Goal: Transaction & Acquisition: Purchase product/service

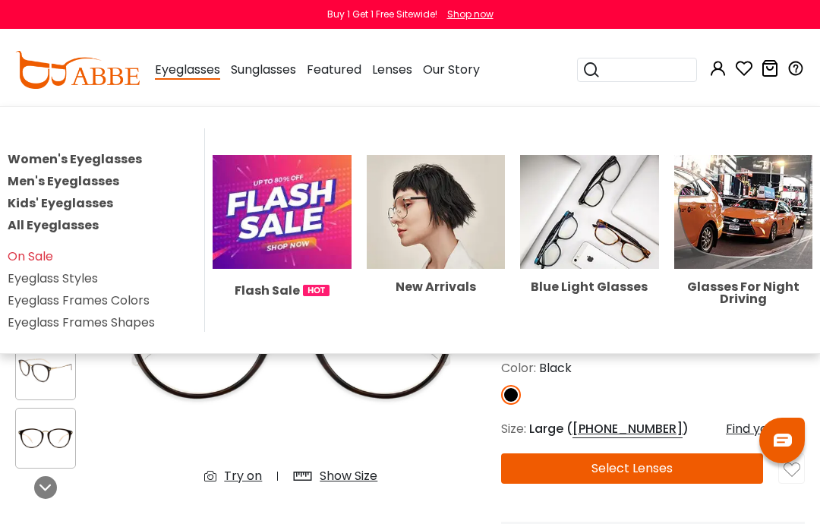
click at [465, 281] on div "New Arrivals" at bounding box center [436, 287] width 139 height 12
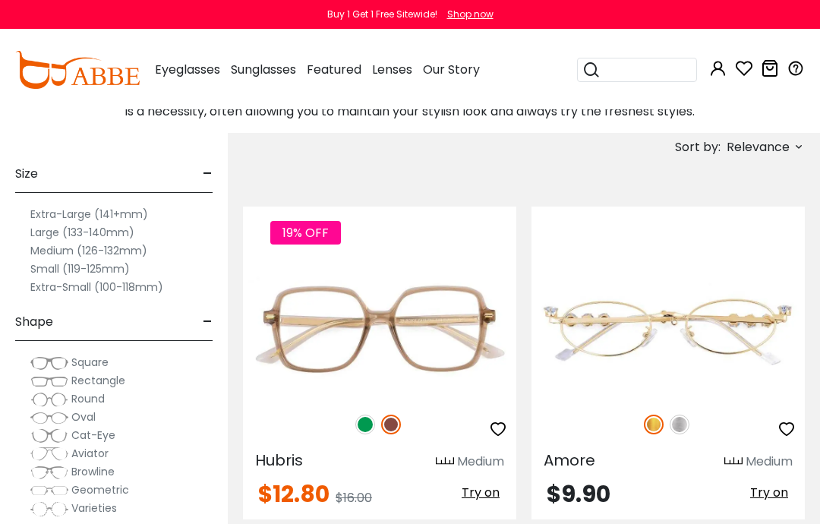
scroll to position [376, 0]
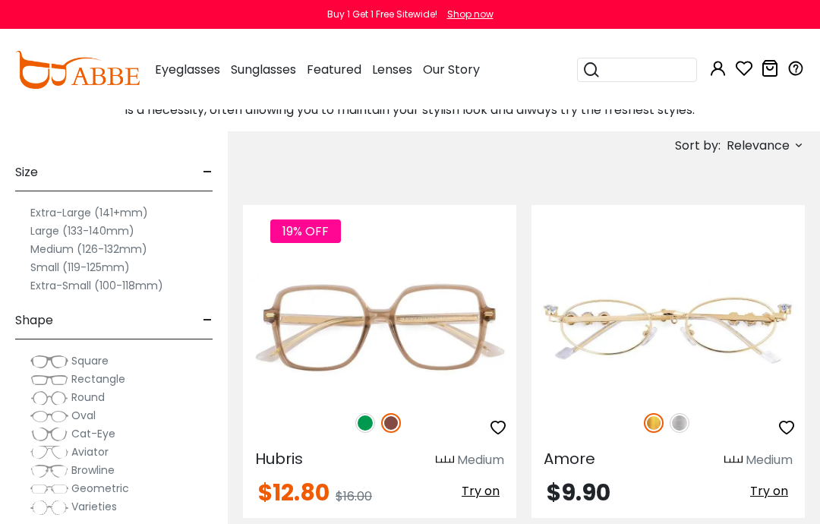
click at [781, 143] on span "Relevance" at bounding box center [758, 145] width 63 height 27
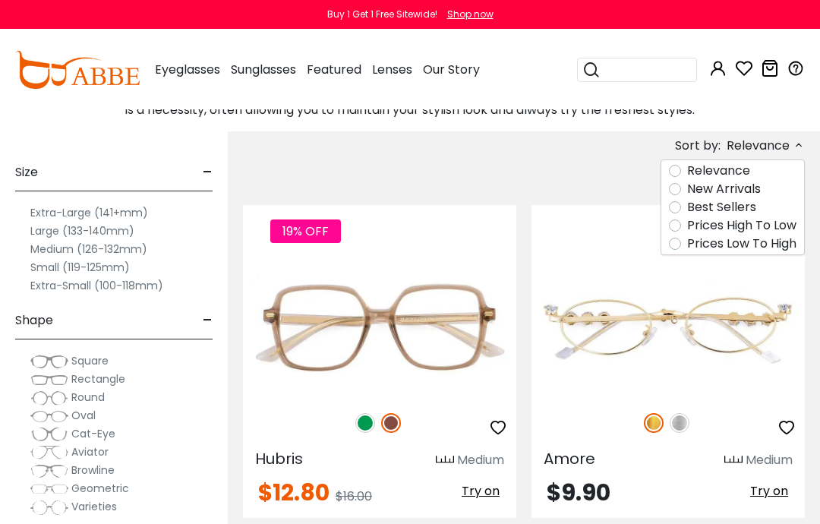
click at [748, 195] on label "New Arrivals" at bounding box center [724, 189] width 74 height 18
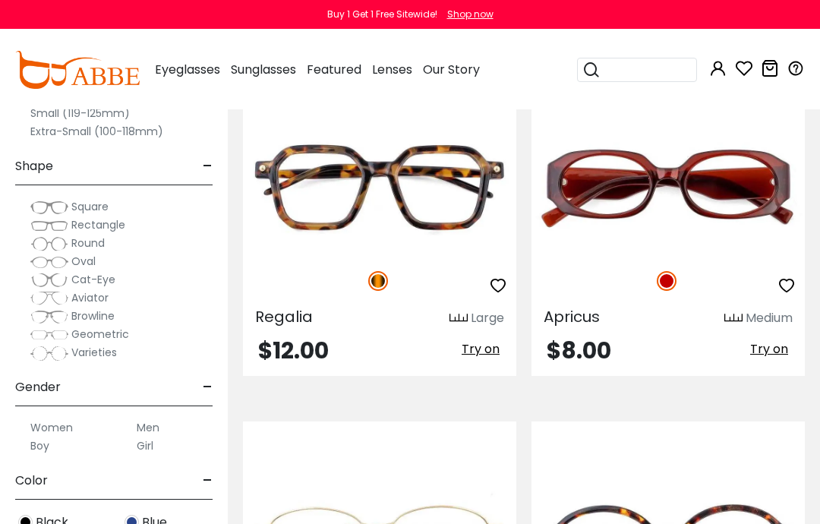
scroll to position [3053, 0]
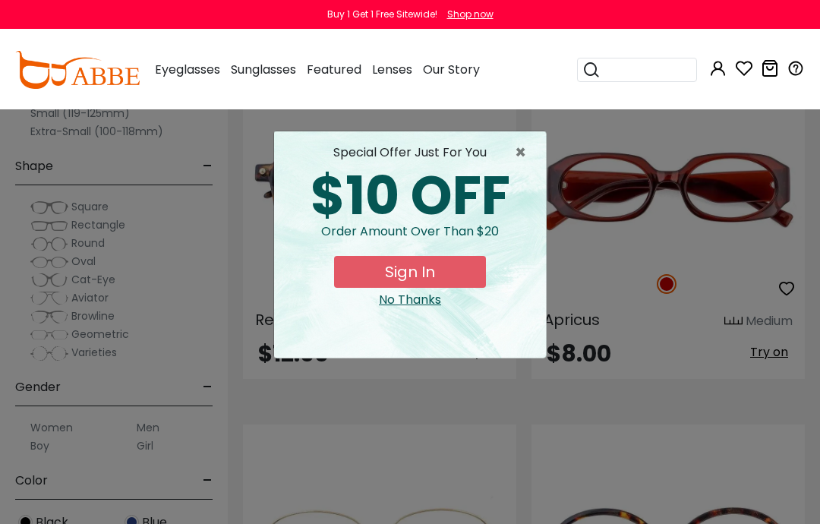
click at [525, 153] on span "×" at bounding box center [524, 152] width 19 height 18
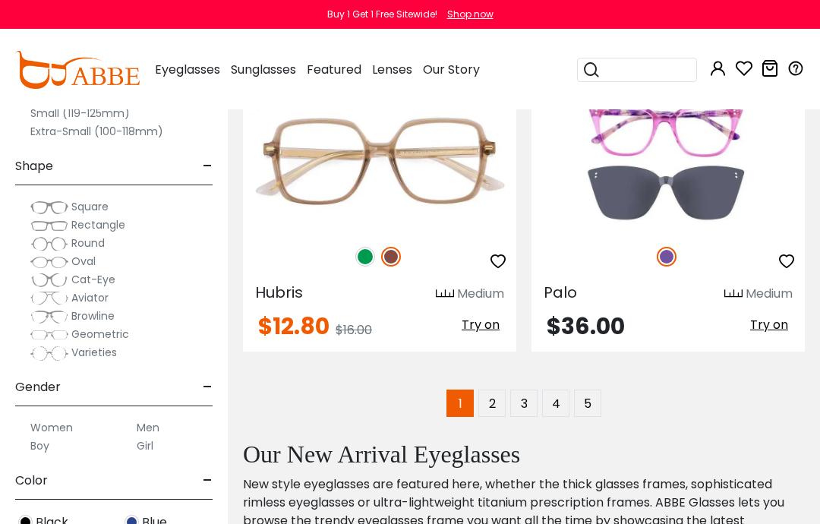
scroll to position [5603, 0]
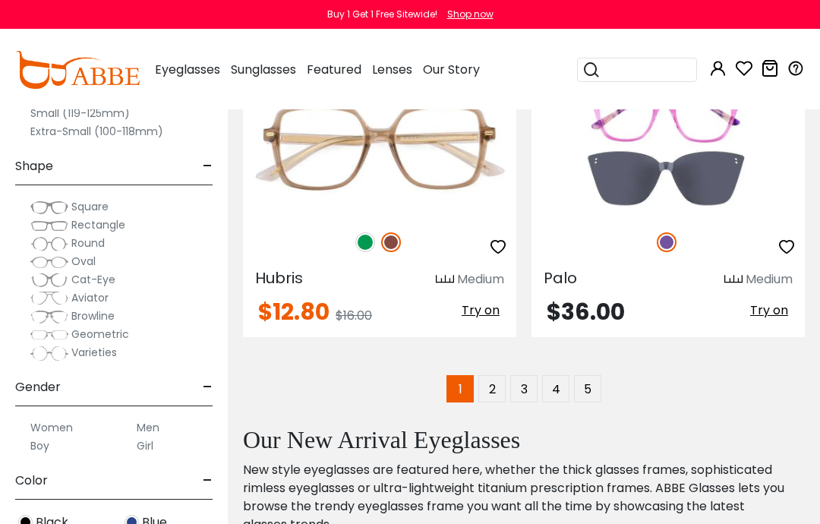
click at [496, 392] on link "2" at bounding box center [491, 388] width 27 height 27
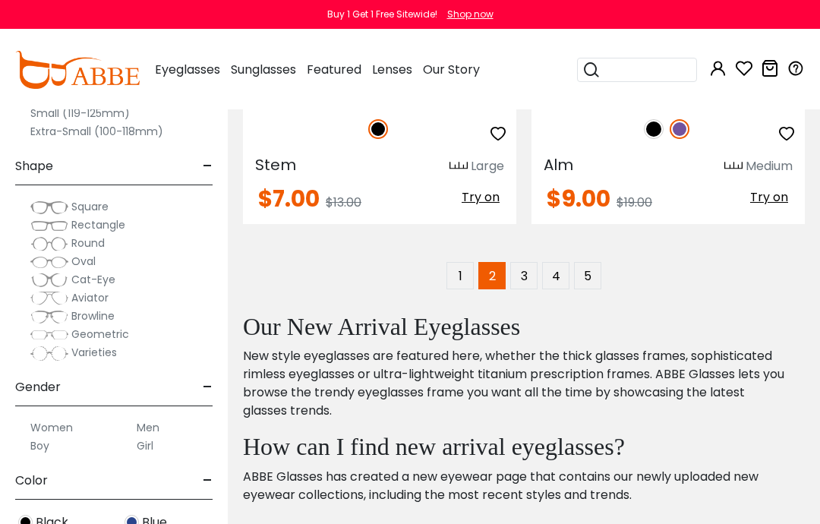
scroll to position [5686, 0]
